Goal: Task Accomplishment & Management: Complete application form

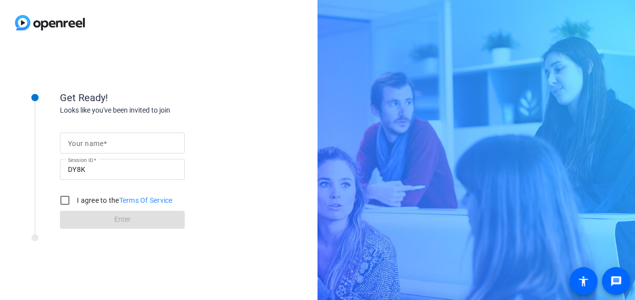
click at [87, 146] on mat-label "Your name" at bounding box center [85, 144] width 35 height 8
click at [87, 146] on input "Your name" at bounding box center [122, 143] width 109 height 12
type input "[PERSON_NAME]"
click at [70, 204] on input "I agree to the Terms Of Service" at bounding box center [65, 201] width 20 height 20
checkbox input "true"
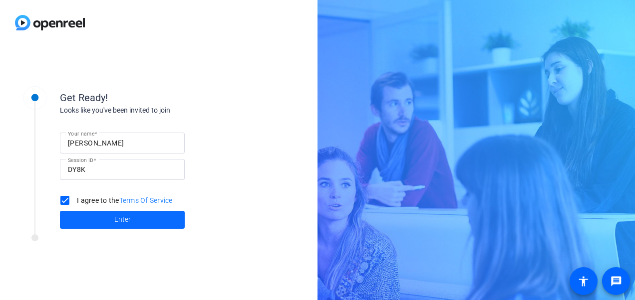
click at [142, 223] on span at bounding box center [122, 220] width 125 height 24
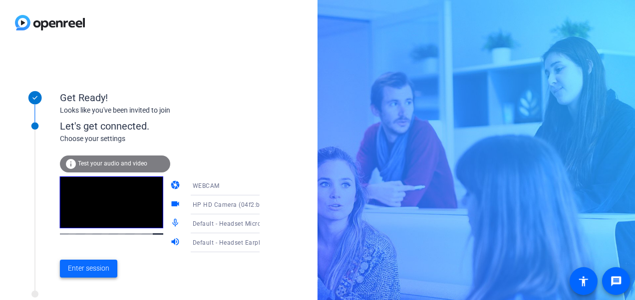
click at [95, 272] on span "Enter session" at bounding box center [88, 268] width 41 height 10
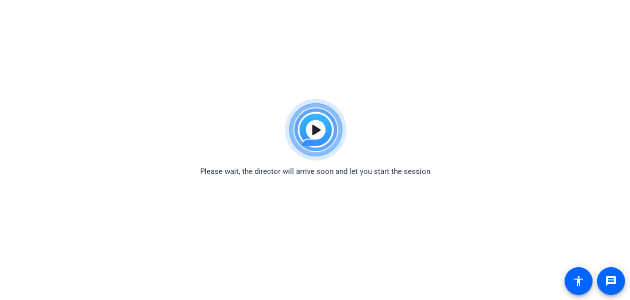
click at [534, 216] on body "Accessibility Screen-Reader Guide, Feedback, and Issue Reporting | New window P…" at bounding box center [315, 244] width 630 height 300
click at [534, 143] on div "Please wait, the director will arrive soon and let you start the session" at bounding box center [315, 135] width 630 height 83
click at [153, 124] on div "Please wait, the director will arrive soon and let you start the session" at bounding box center [315, 135] width 630 height 83
click at [242, 138] on div "Please wait, the director will arrive soon and let you start the session" at bounding box center [315, 135] width 630 height 83
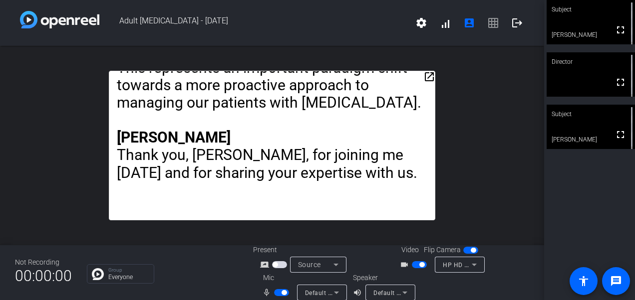
click at [490, 169] on div "open_in_new Opening [PERSON_NAME] Hello and welcome to the European Respiratory…" at bounding box center [272, 146] width 544 height 200
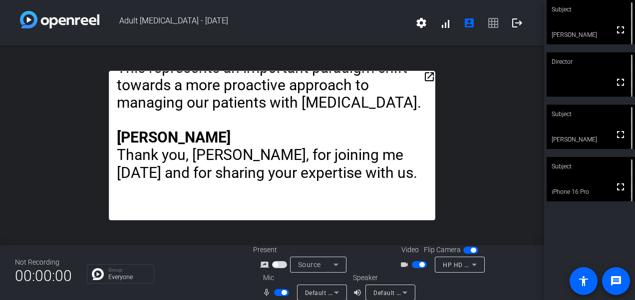
click at [412, 264] on span "button" at bounding box center [419, 264] width 15 height 7
click at [274, 290] on span "button" at bounding box center [281, 292] width 15 height 7
click at [283, 290] on span "button" at bounding box center [281, 292] width 15 height 7
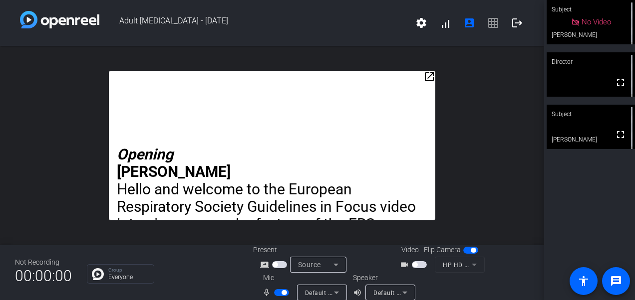
click at [419, 265] on span "button" at bounding box center [419, 264] width 15 height 7
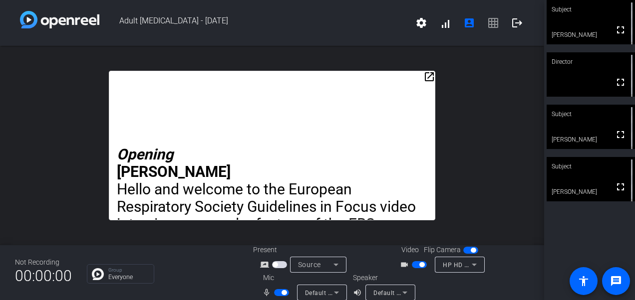
click at [412, 265] on span "button" at bounding box center [419, 264] width 15 height 7
click at [274, 291] on span "button" at bounding box center [281, 292] width 15 height 7
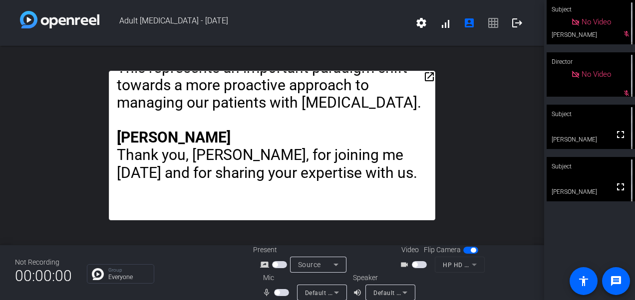
click at [200, 265] on div "Group Everyone" at bounding box center [162, 273] width 151 height 19
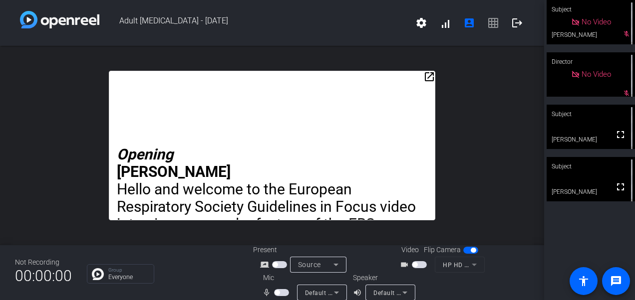
click at [419, 265] on span "button" at bounding box center [419, 264] width 15 height 7
click at [284, 291] on span "button" at bounding box center [281, 292] width 15 height 7
click at [220, 266] on div "Group Everyone" at bounding box center [162, 273] width 151 height 19
